Goal: Information Seeking & Learning: Learn about a topic

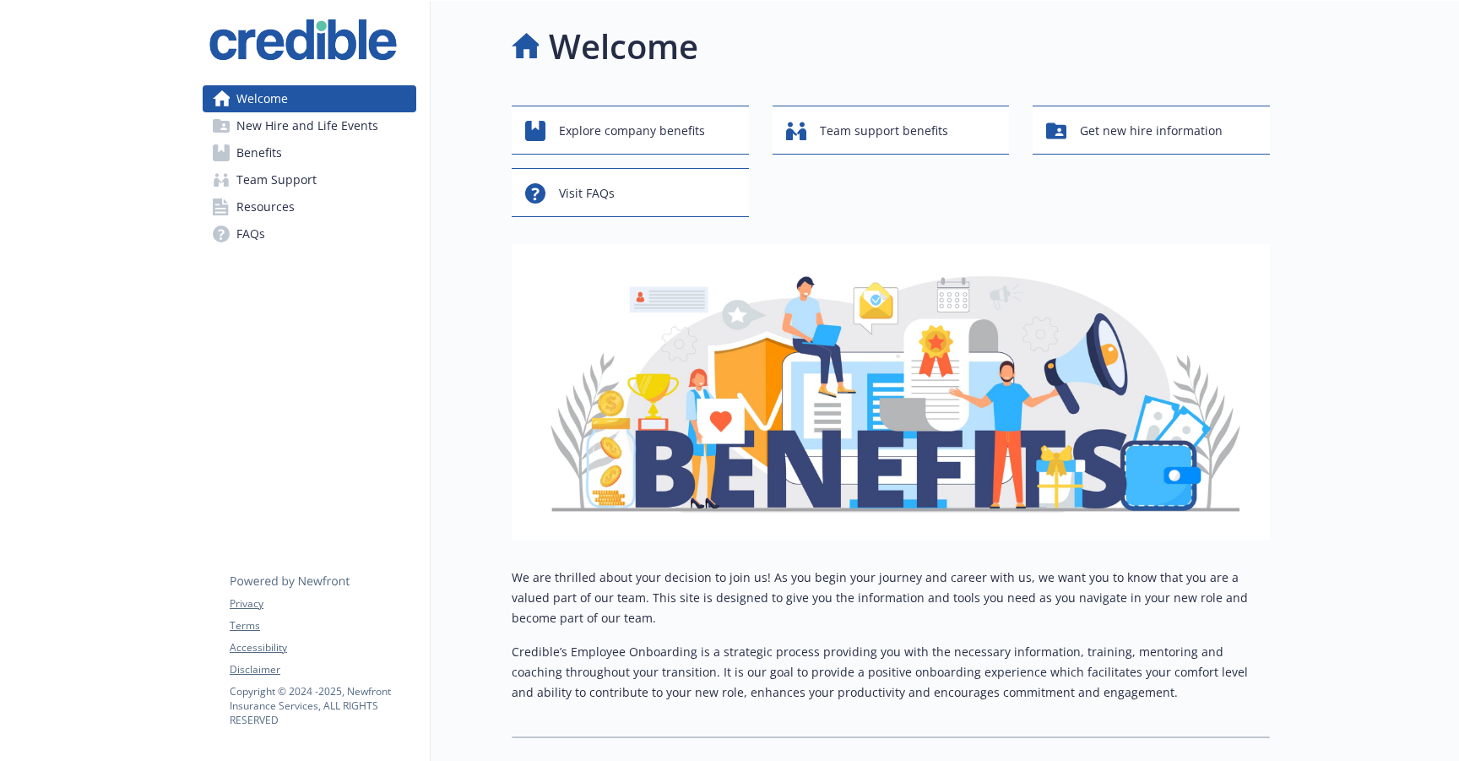
click at [340, 147] on link "Benefits" at bounding box center [310, 152] width 214 height 27
